Goal: Information Seeking & Learning: Learn about a topic

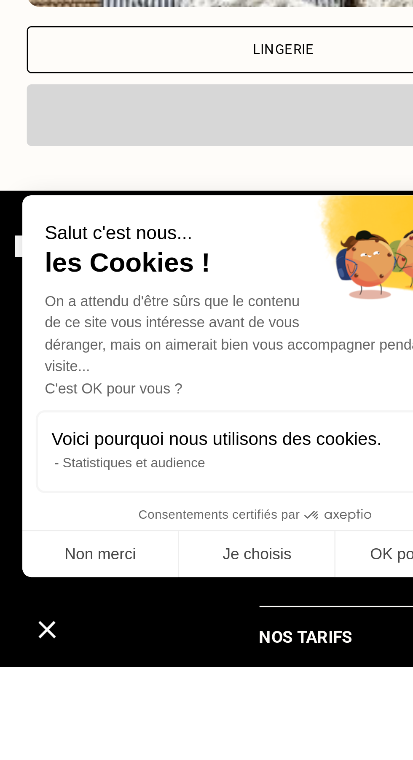
scroll to position [626, 0]
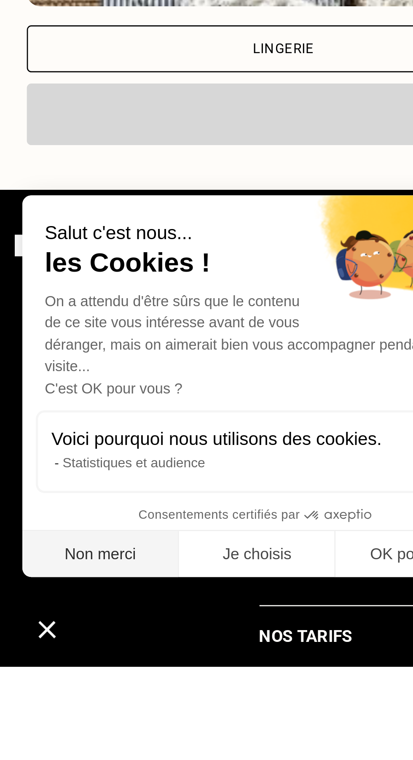
click at [41, 727] on button "Non merci" at bounding box center [37, 718] width 59 height 18
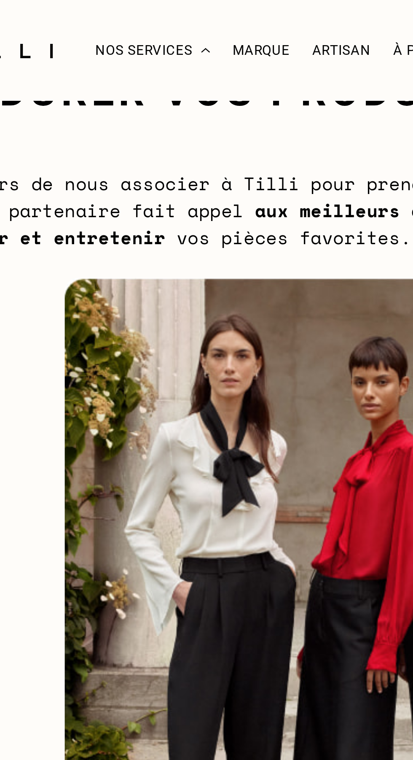
scroll to position [0, 0]
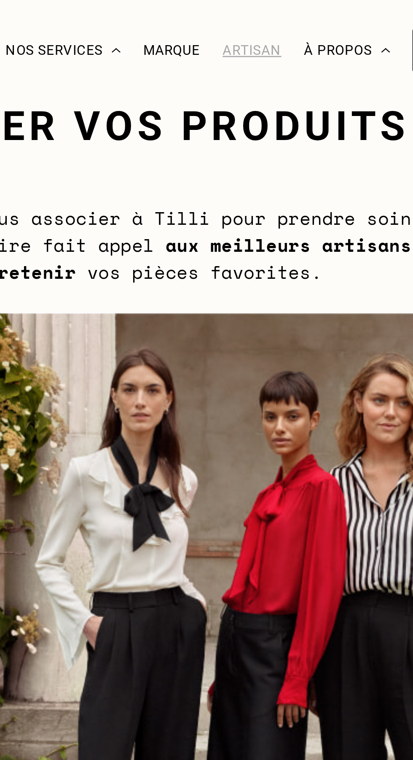
click at [208, 21] on div "Artisan" at bounding box center [201, 19] width 22 height 6
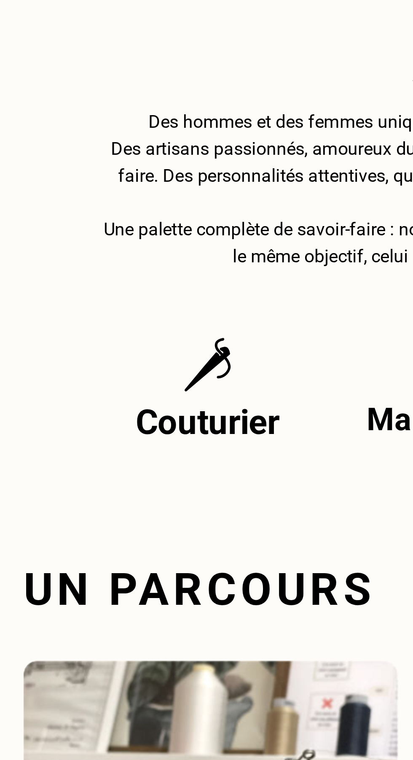
click at [103, 551] on p "Couturier" at bounding box center [96, 556] width 54 height 15
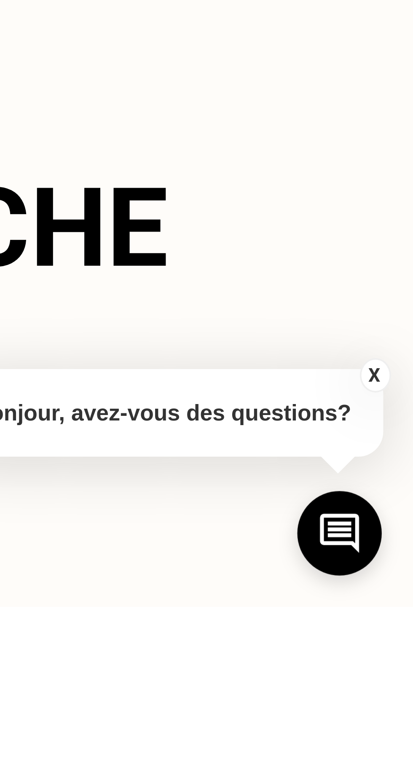
scroll to position [230, 0]
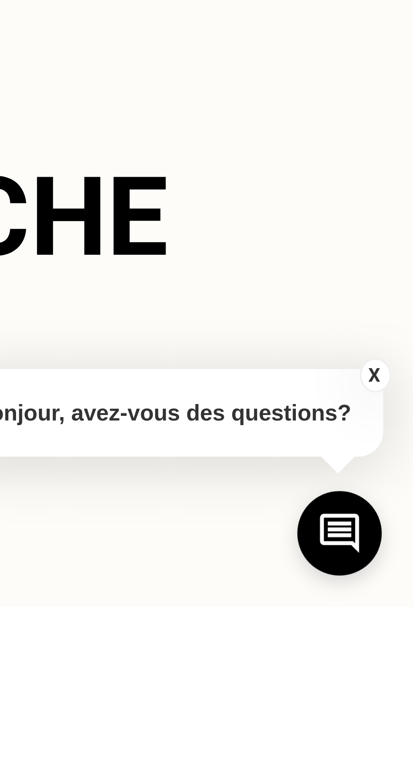
click at [403, 702] on button "X" at bounding box center [403, 697] width 8 height 9
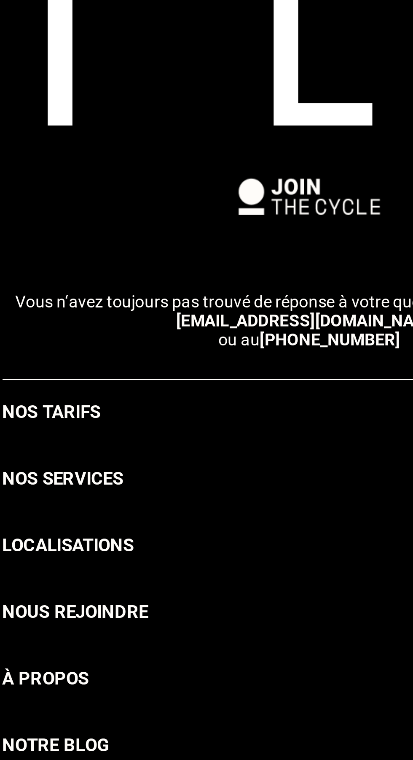
scroll to position [1594, 0]
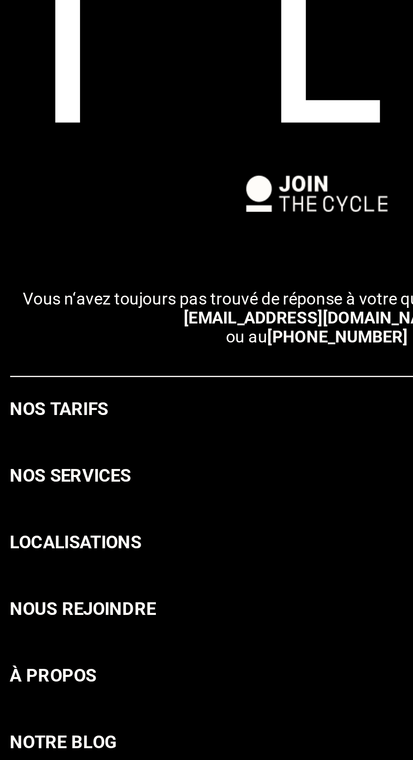
click at [125, 586] on h3 "Localisations" at bounding box center [121, 588] width 47 height 10
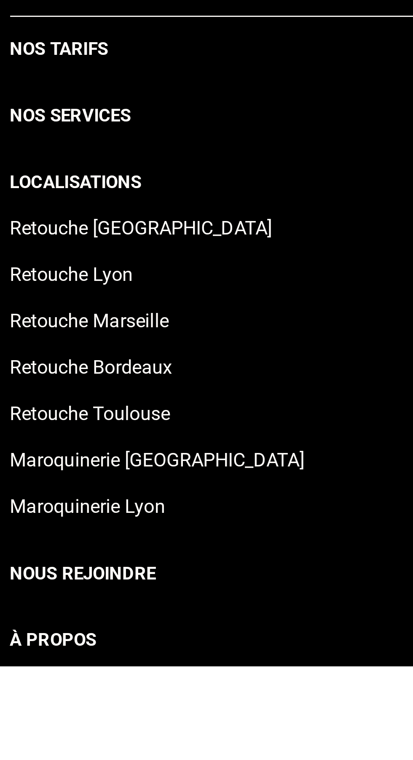
click at [143, 705] on div "Maroquinerie Lyon" at bounding box center [207, 706] width 218 height 16
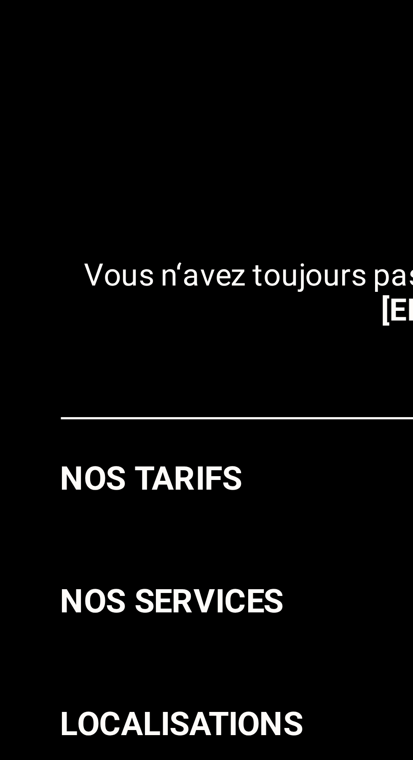
scroll to position [1836, 0]
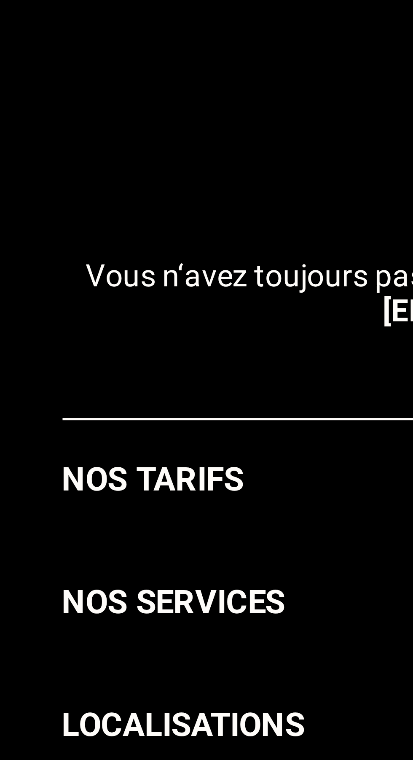
click at [130, 685] on h3 "Nos services" at bounding box center [119, 688] width 43 height 10
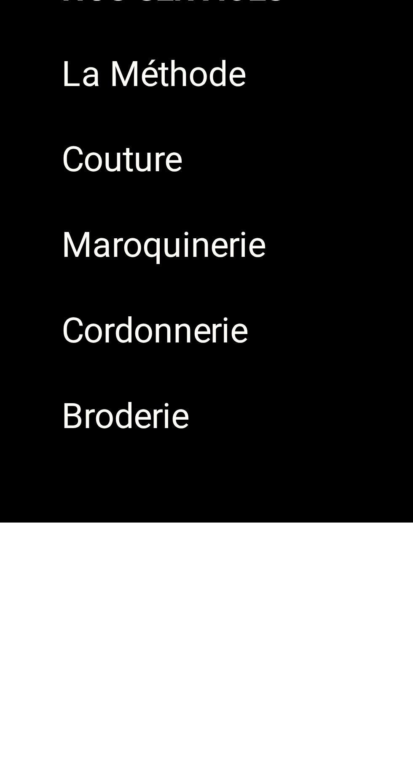
scroll to position [1867, 0]
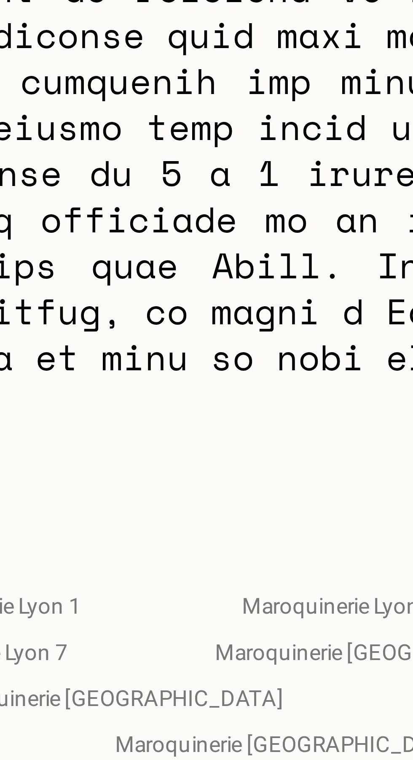
scroll to position [2037, 0]
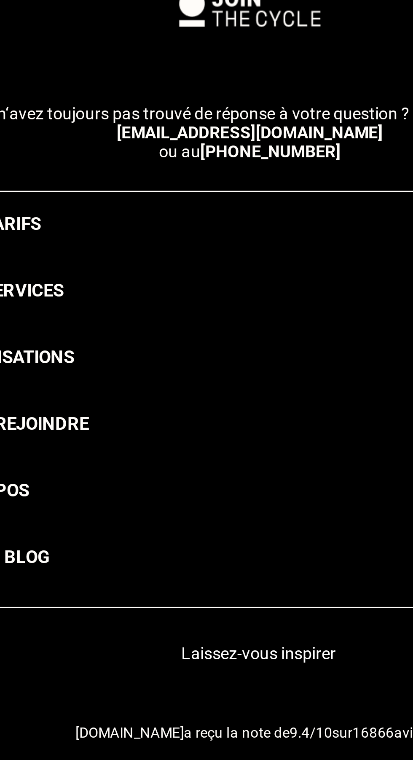
scroll to position [1647, 0]
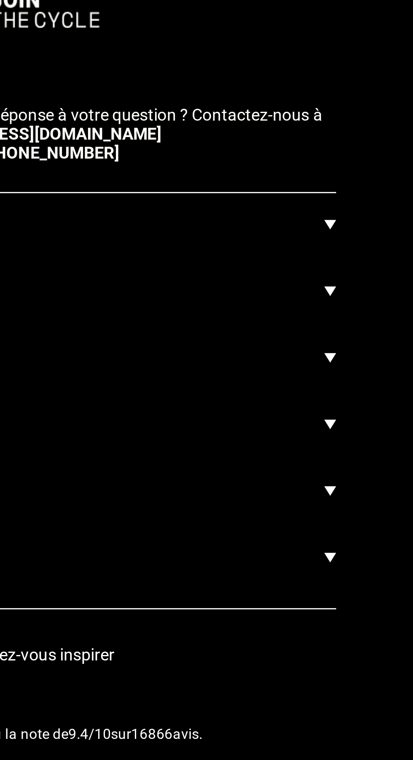
click at [315, 530] on img at bounding box center [314, 535] width 4 height 10
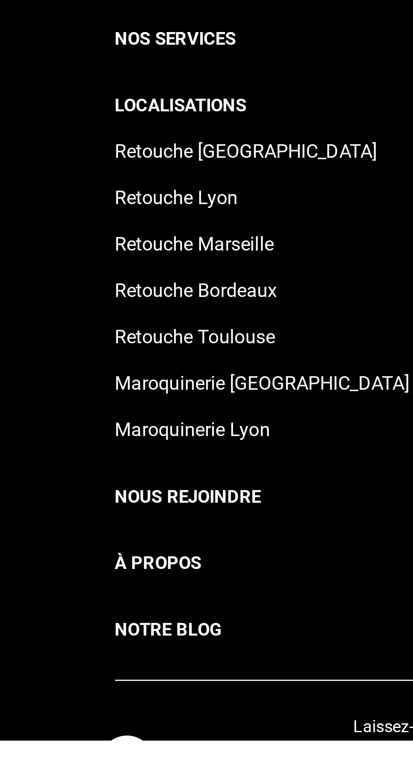
click at [121, 692] on h3 "À propos" at bounding box center [113, 697] width 31 height 10
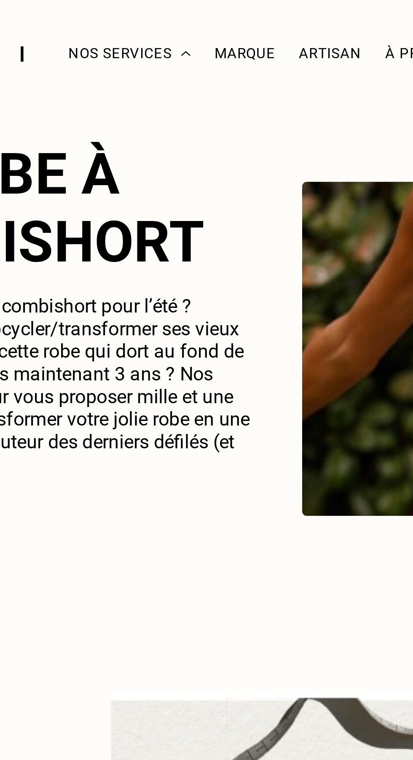
scroll to position [1461, 0]
